Goal: Task Accomplishment & Management: Complete application form

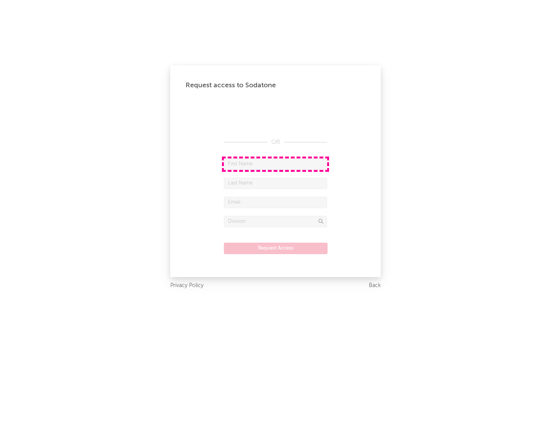
click at [276, 164] on input "text" at bounding box center [275, 163] width 103 height 11
type input "[PERSON_NAME]"
click at [276, 183] on input "text" at bounding box center [275, 183] width 103 height 11
type input "[PERSON_NAME]"
click at [276, 202] on input "text" at bounding box center [275, 202] width 103 height 11
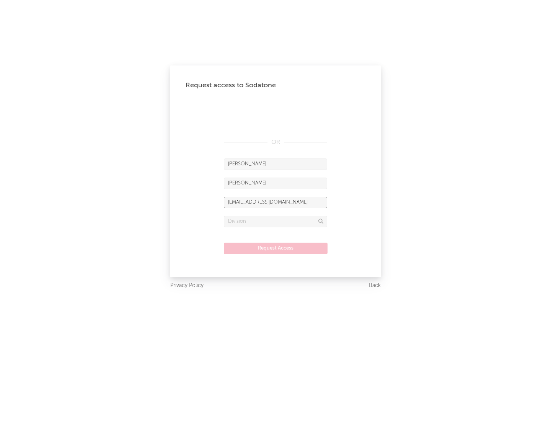
type input "[EMAIL_ADDRESS][DOMAIN_NAME]"
click at [276, 221] on input "text" at bounding box center [275, 221] width 103 height 11
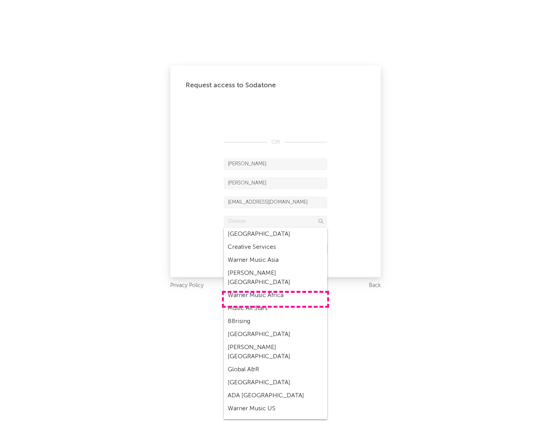
click at [276, 302] on div "Music All Stars" at bounding box center [275, 308] width 103 height 13
type input "Music All Stars"
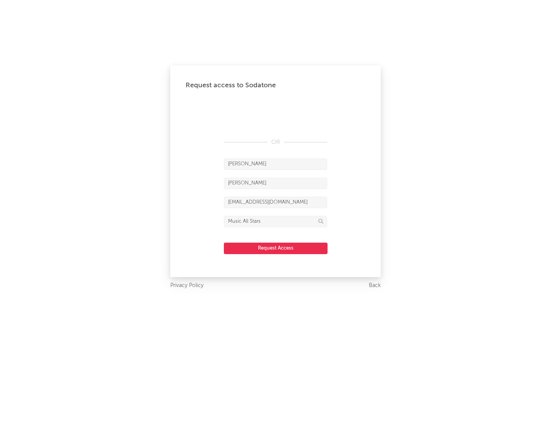
click at [276, 248] on button "Request Access" at bounding box center [276, 248] width 104 height 11
